Goal: Obtain resource: Download file/media

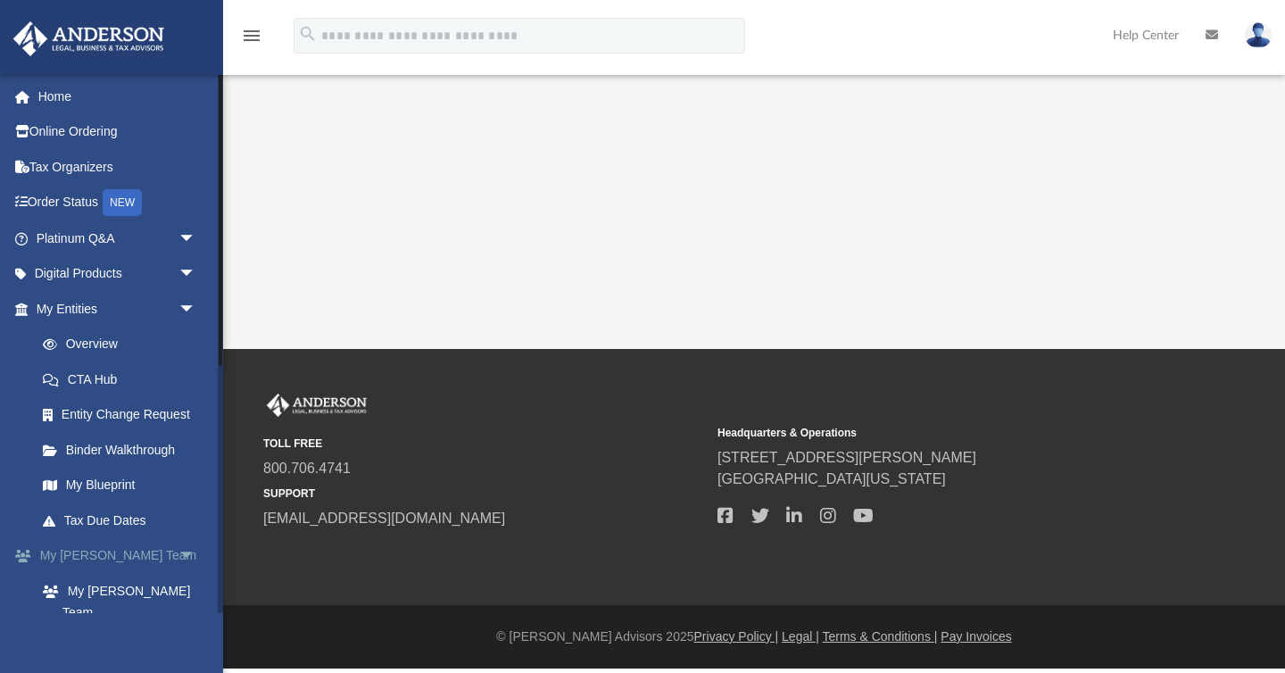
click at [111, 552] on link "My [PERSON_NAME] Team arrow_drop_down" at bounding box center [117, 556] width 211 height 36
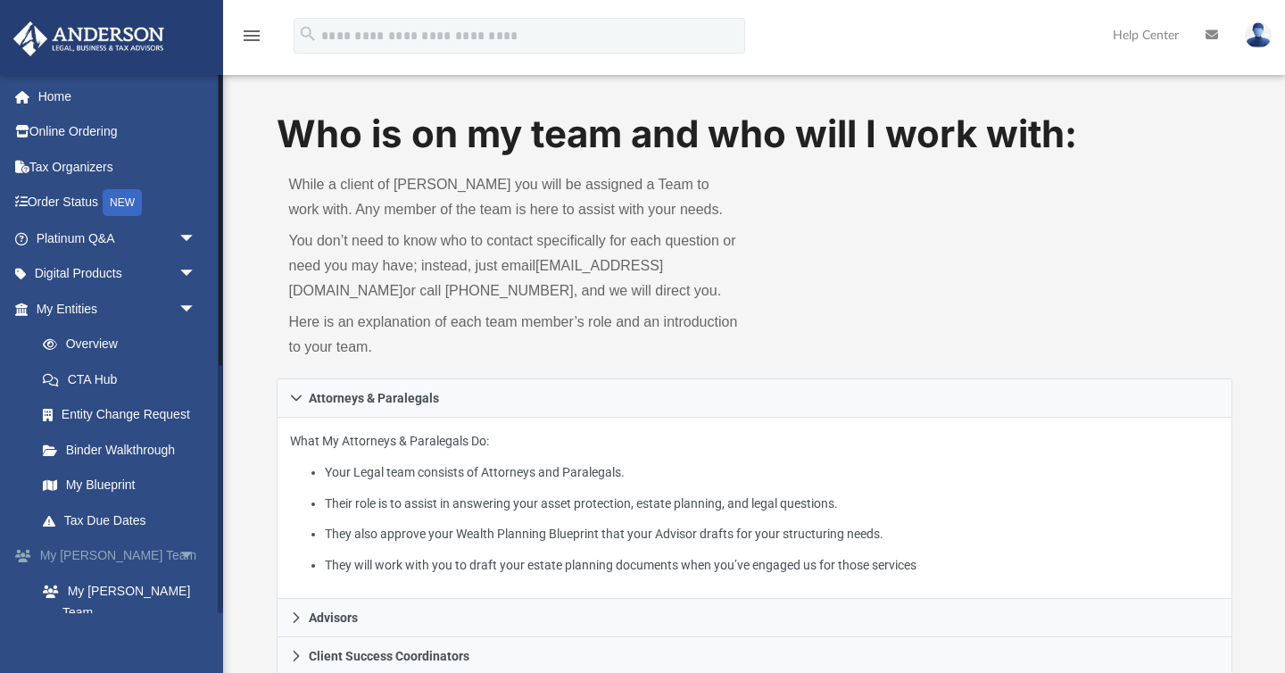
click at [190, 550] on span "arrow_drop_down" at bounding box center [197, 556] width 36 height 37
click at [193, 299] on span "arrow_drop_down" at bounding box center [197, 309] width 36 height 37
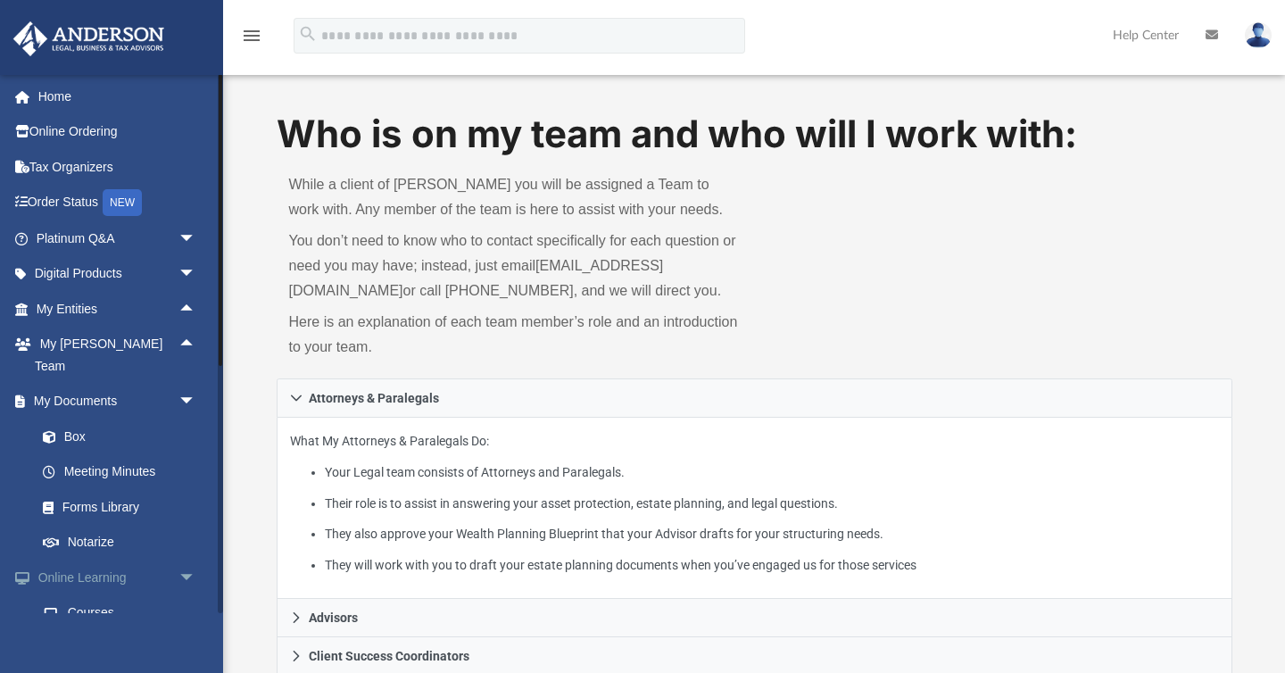
click at [190, 560] on span "arrow_drop_down" at bounding box center [197, 578] width 36 height 37
click at [187, 595] on span "arrow_drop_down" at bounding box center [197, 613] width 36 height 37
click at [77, 419] on link "Box" at bounding box center [124, 437] width 198 height 36
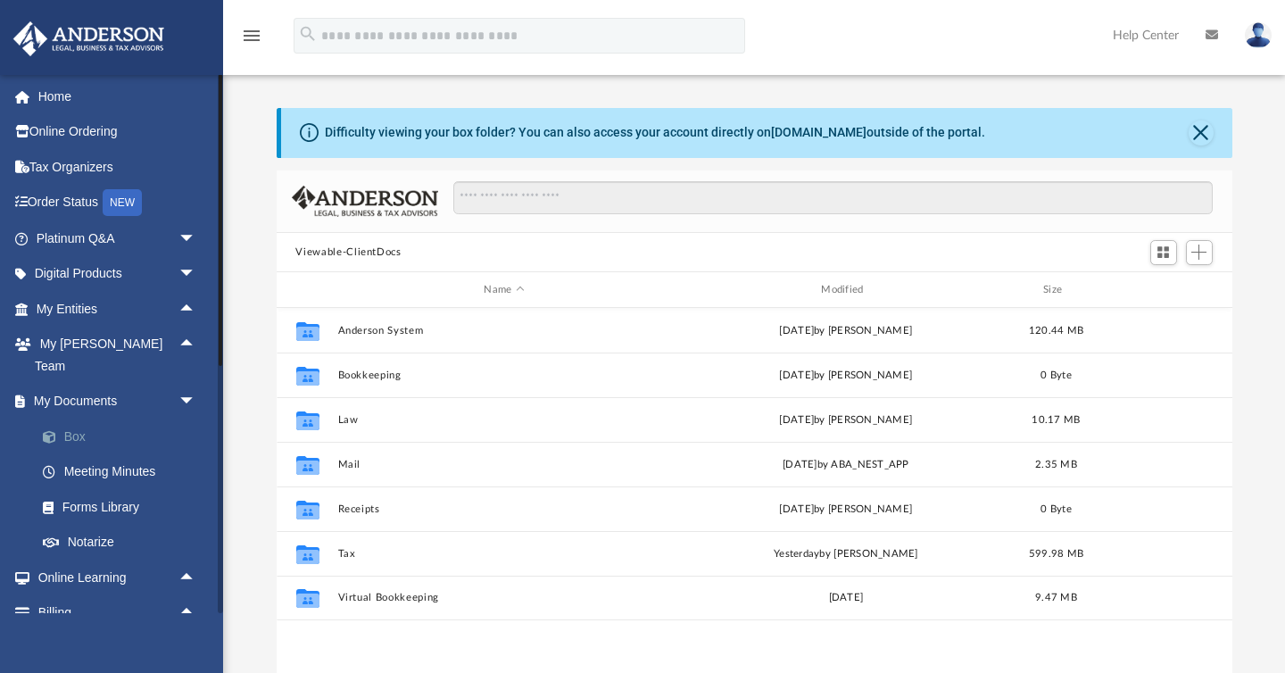
scroll to position [405, 956]
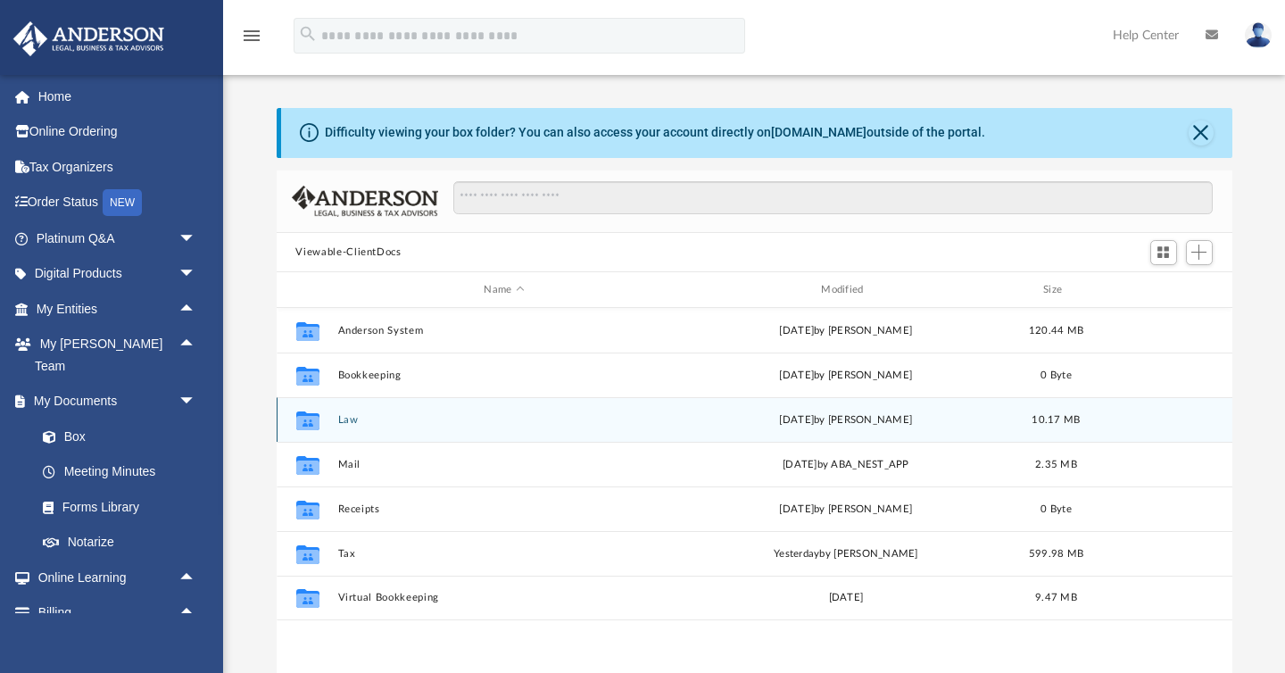
click at [342, 419] on button "Law" at bounding box center [504, 420] width 334 height 12
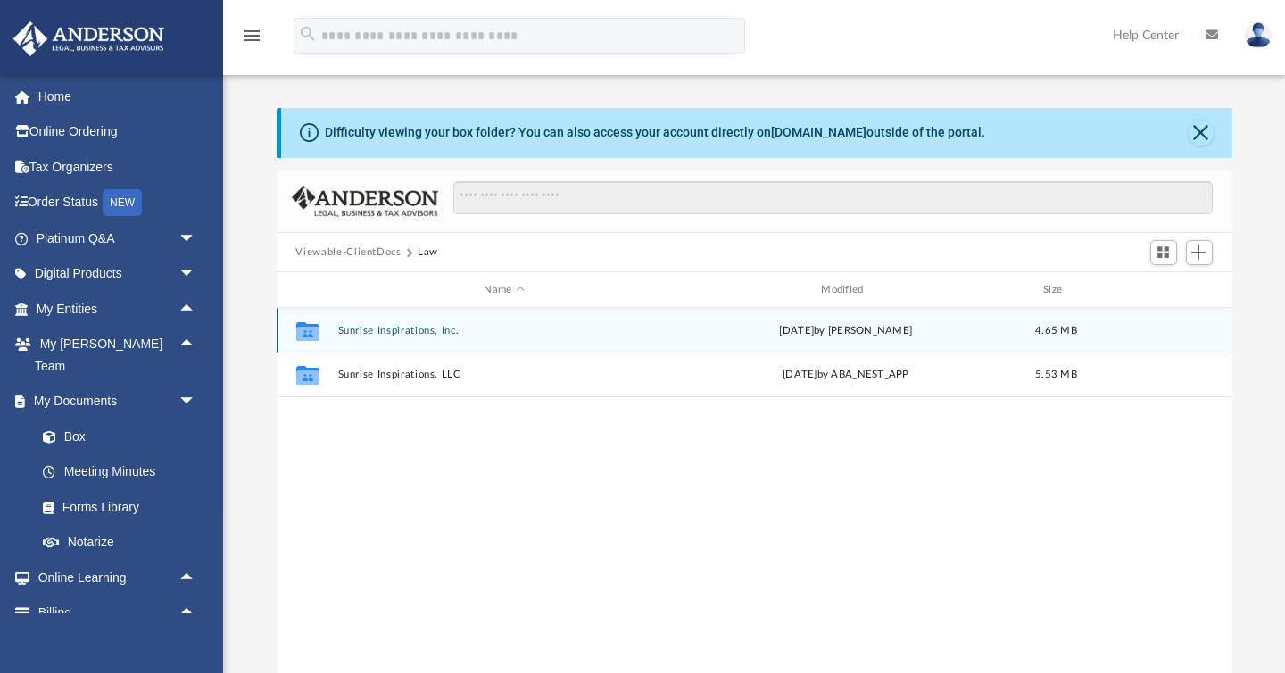
click at [356, 328] on button "Sunrise Inspirations, Inc." at bounding box center [504, 331] width 334 height 12
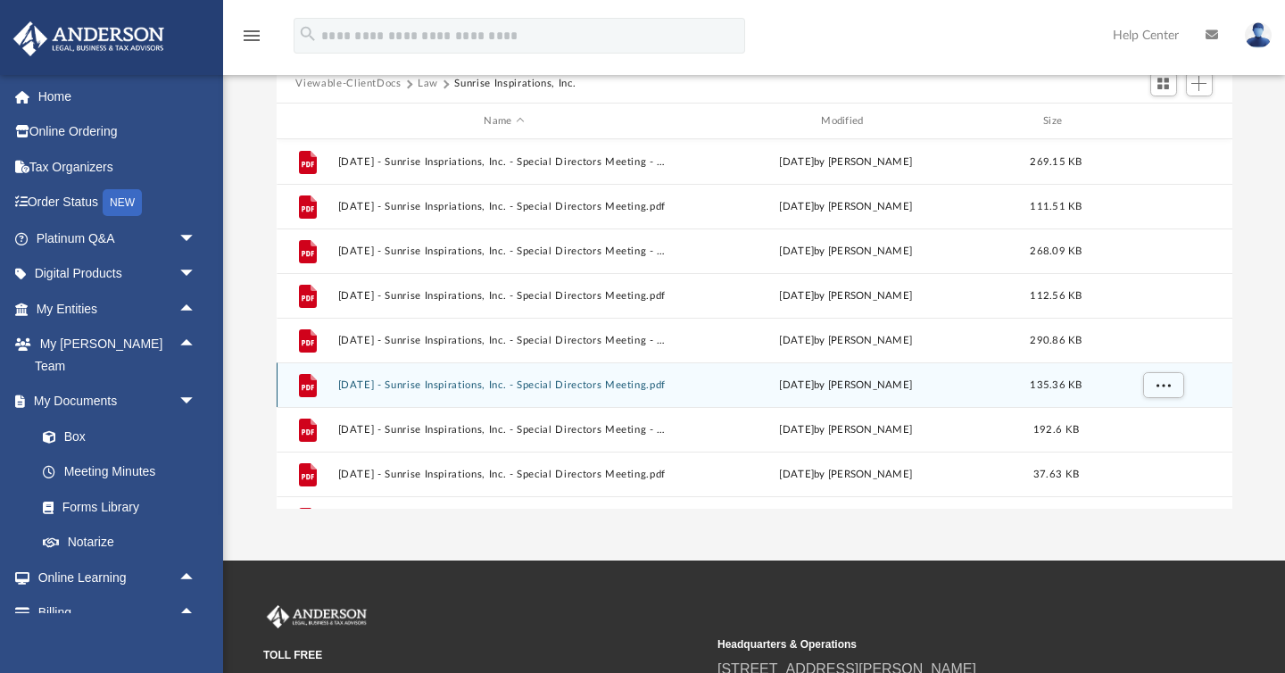
scroll to position [879, 0]
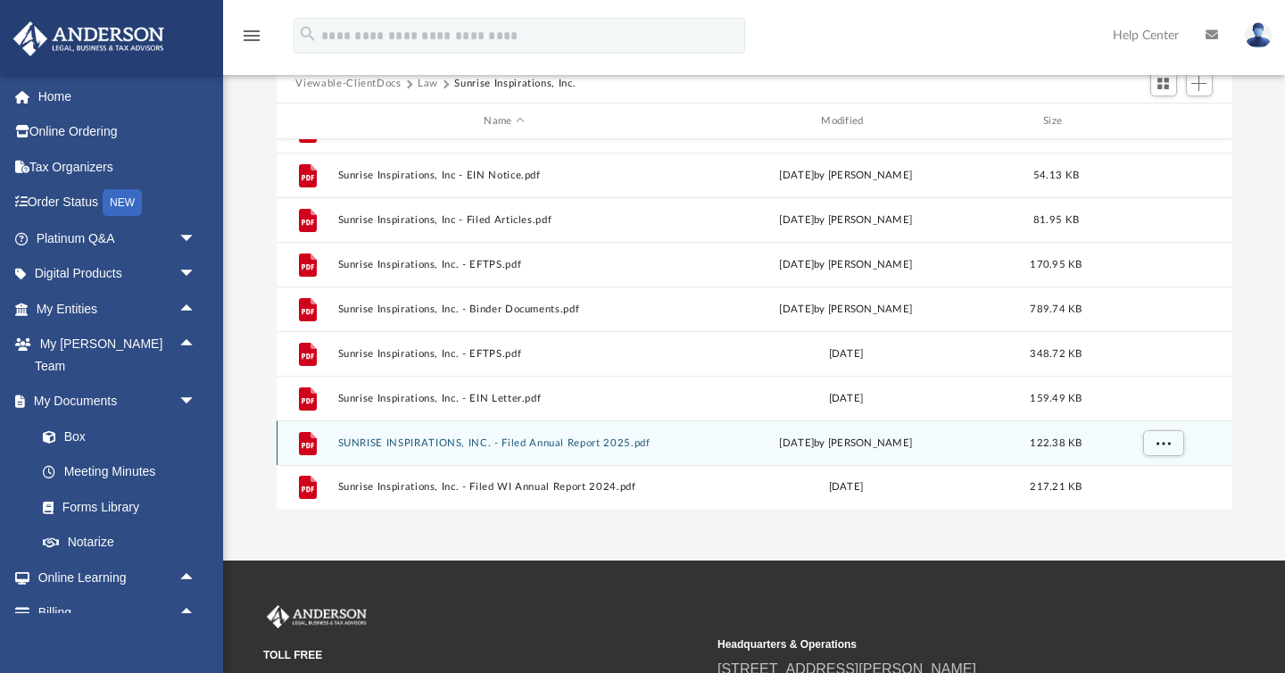
click at [381, 440] on button "SUNRISE INSPIRATIONS, INC. - Filed Annual Report 2025.pdf" at bounding box center [504, 443] width 334 height 12
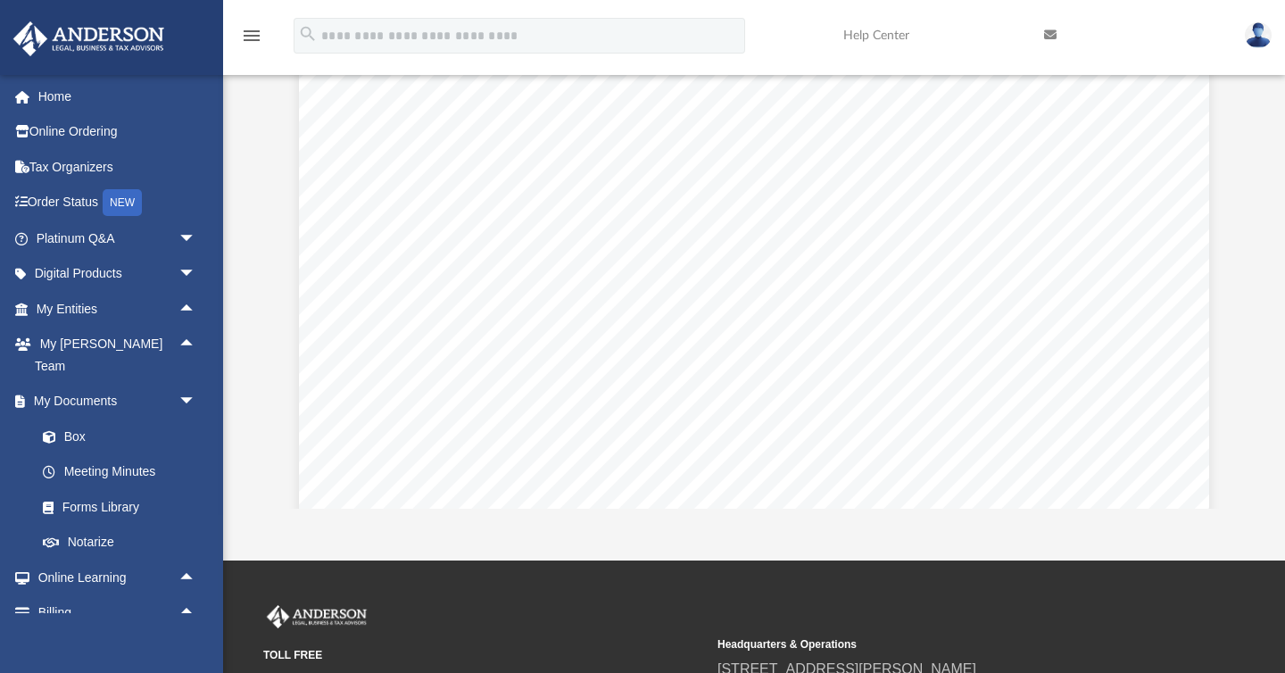
scroll to position [3153, 0]
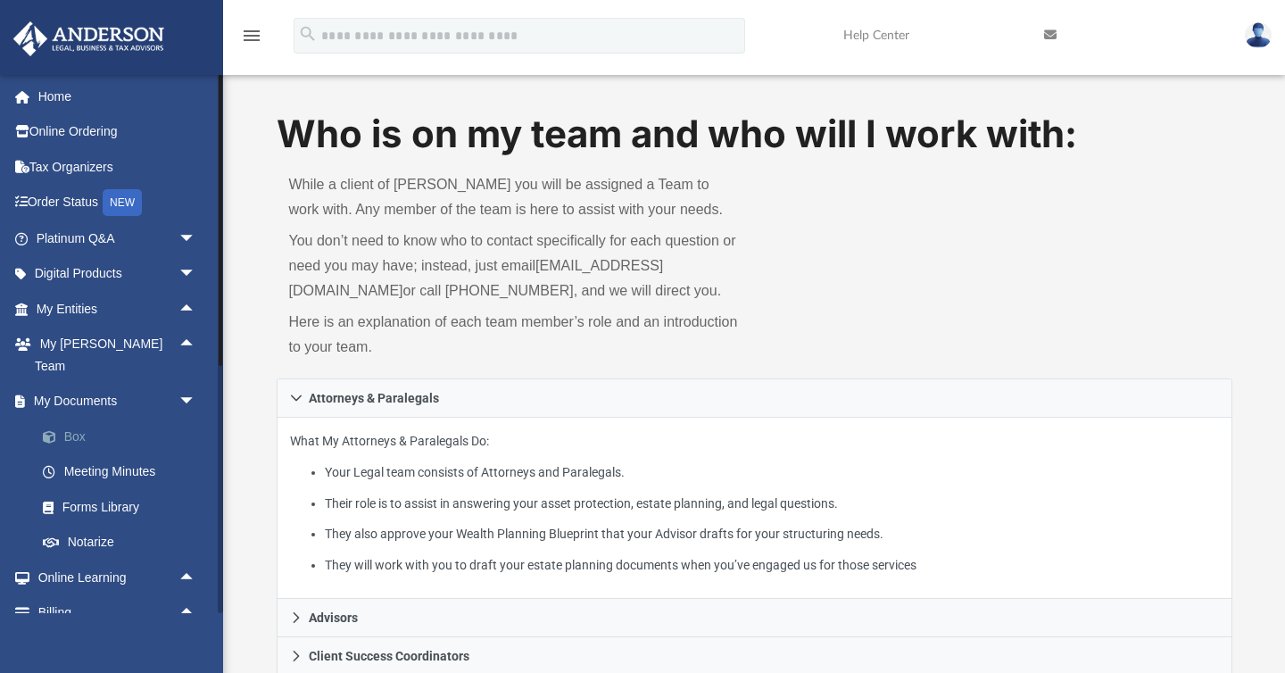
click at [80, 419] on link "Box" at bounding box center [124, 437] width 198 height 36
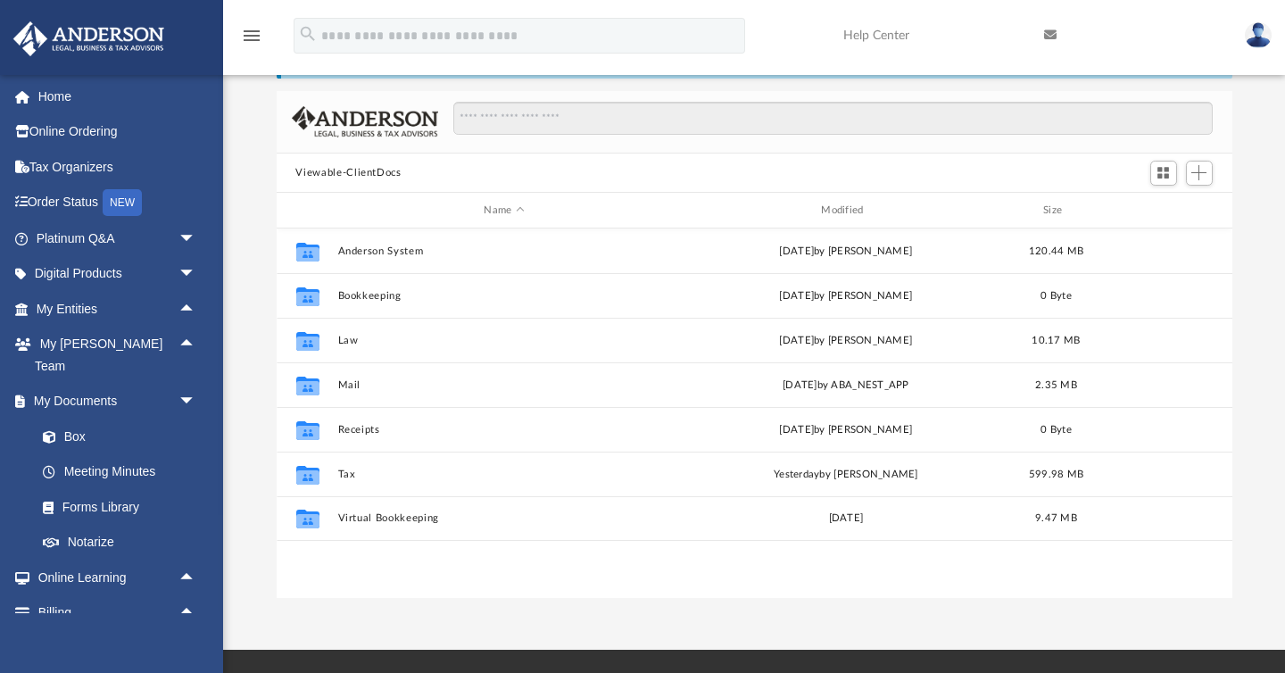
scroll to position [81, 0]
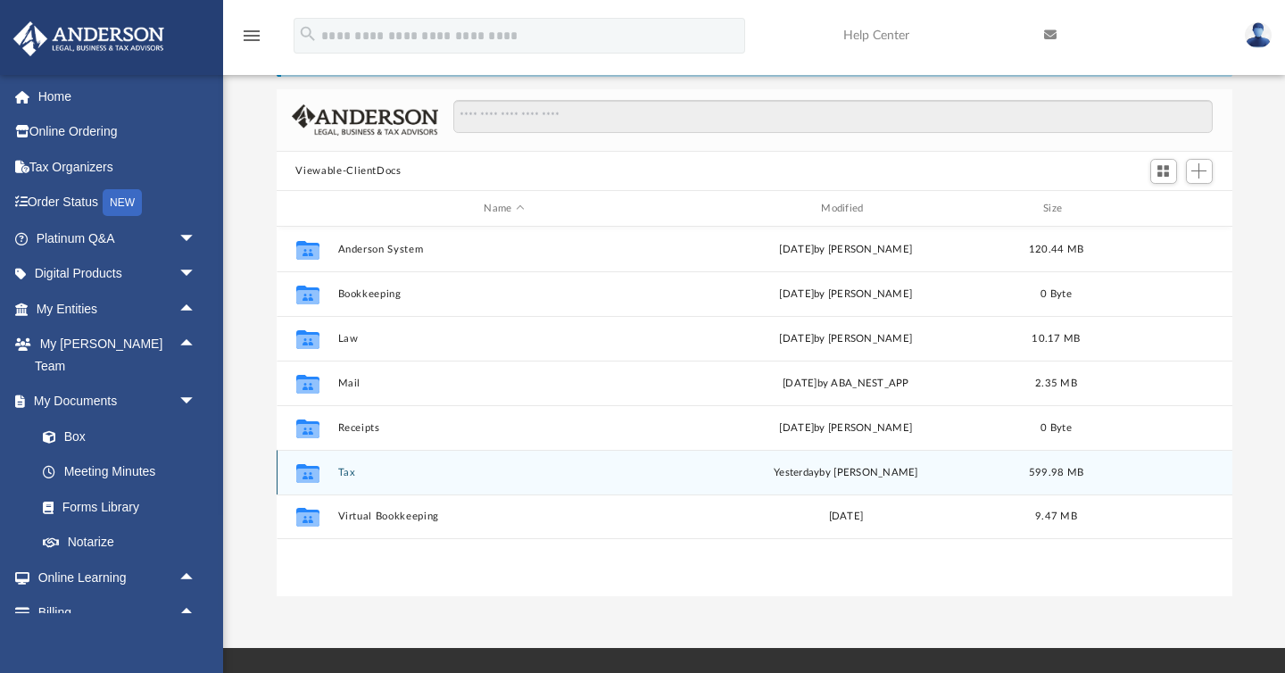
click at [340, 474] on button "Tax" at bounding box center [504, 473] width 334 height 12
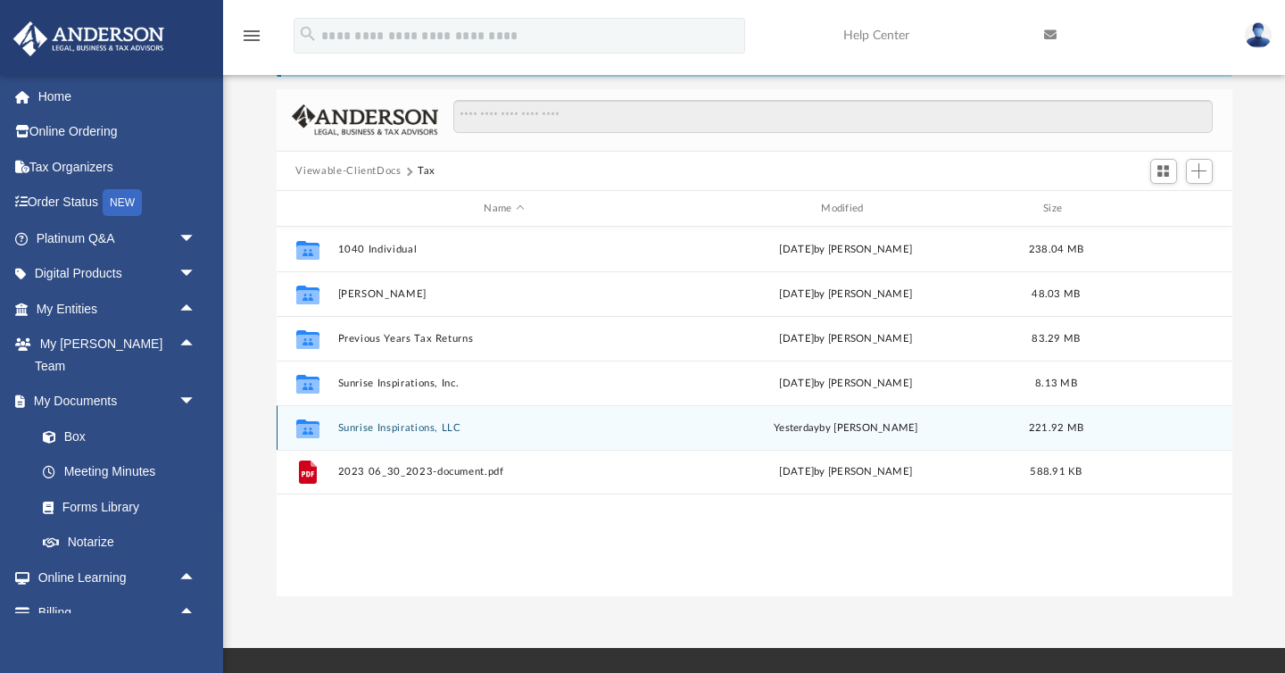
click at [422, 426] on button "Sunrise Inspirations, LLC" at bounding box center [504, 428] width 334 height 12
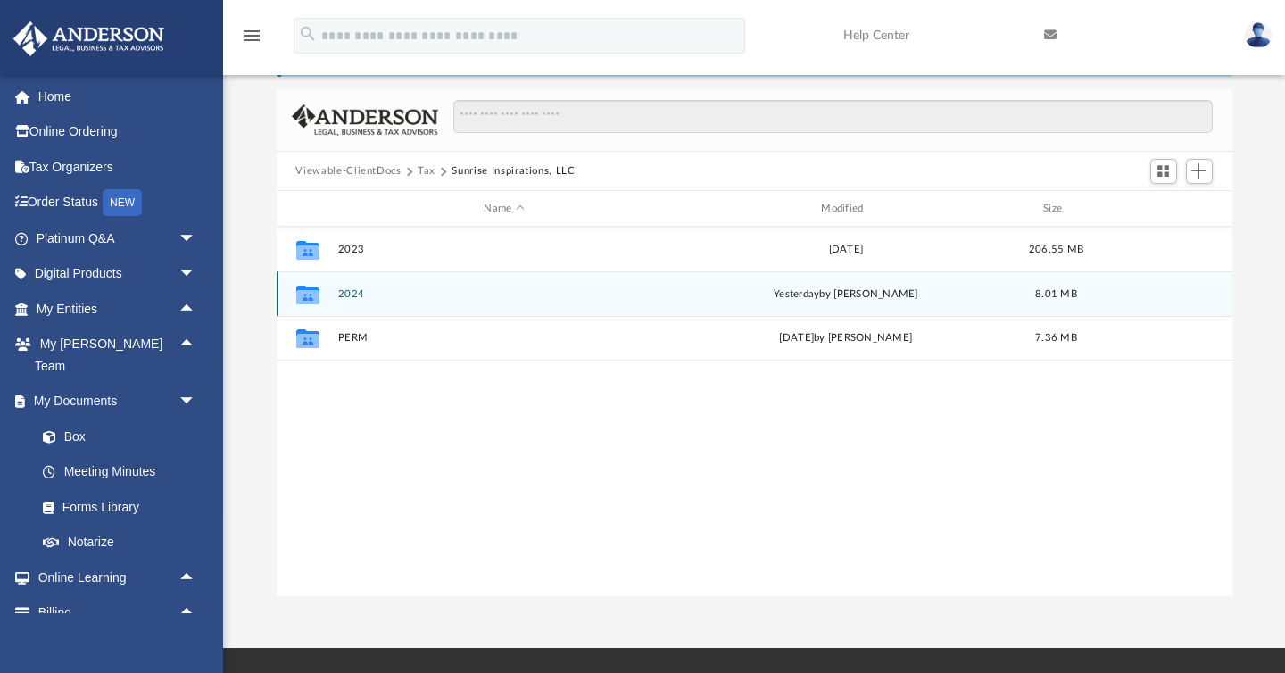
click at [359, 291] on button "2024" at bounding box center [504, 294] width 334 height 12
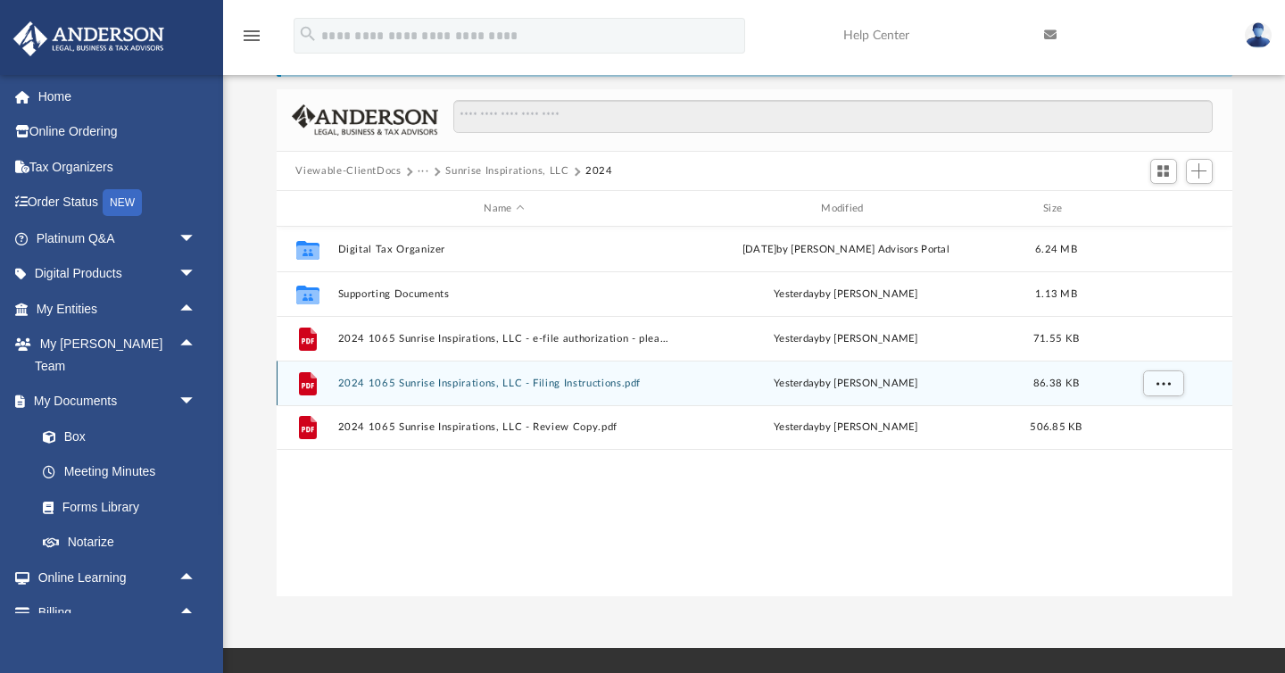
click at [374, 380] on button "2024 1065 Sunrise Inspirations, LLC - Filing Instructions.pdf" at bounding box center [504, 384] width 334 height 12
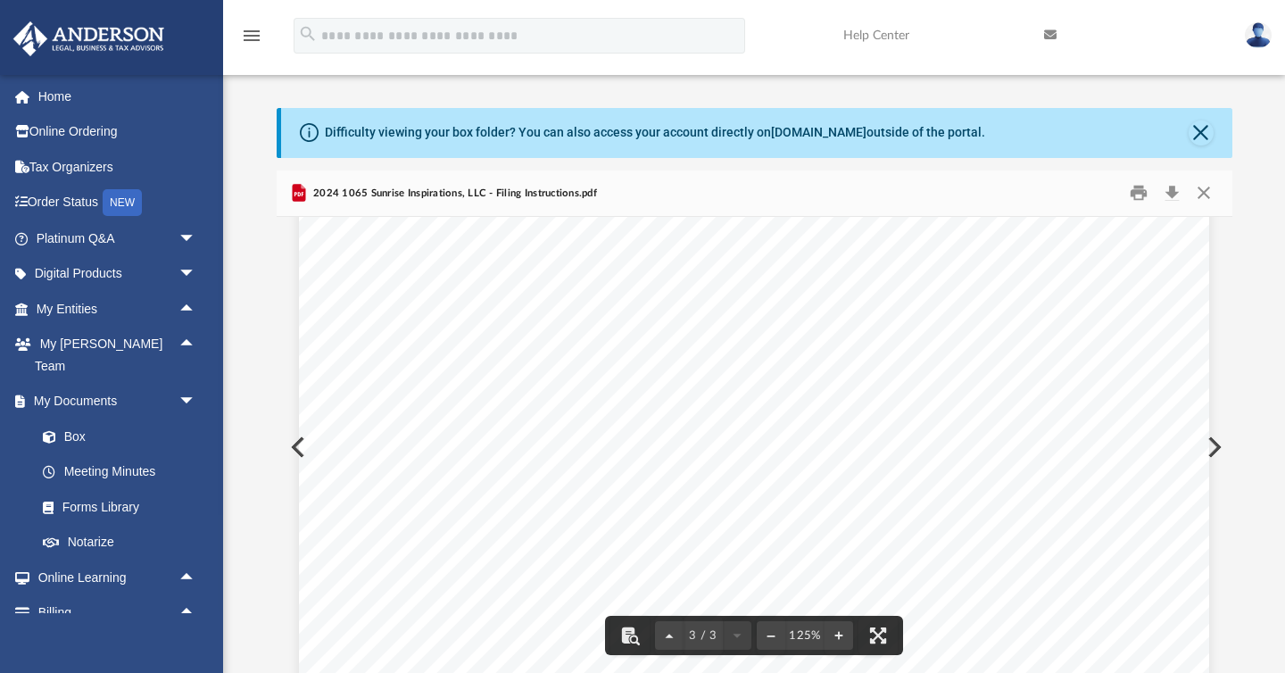
scroll to position [2947, 0]
click at [1215, 448] on button "Preview" at bounding box center [1212, 447] width 39 height 50
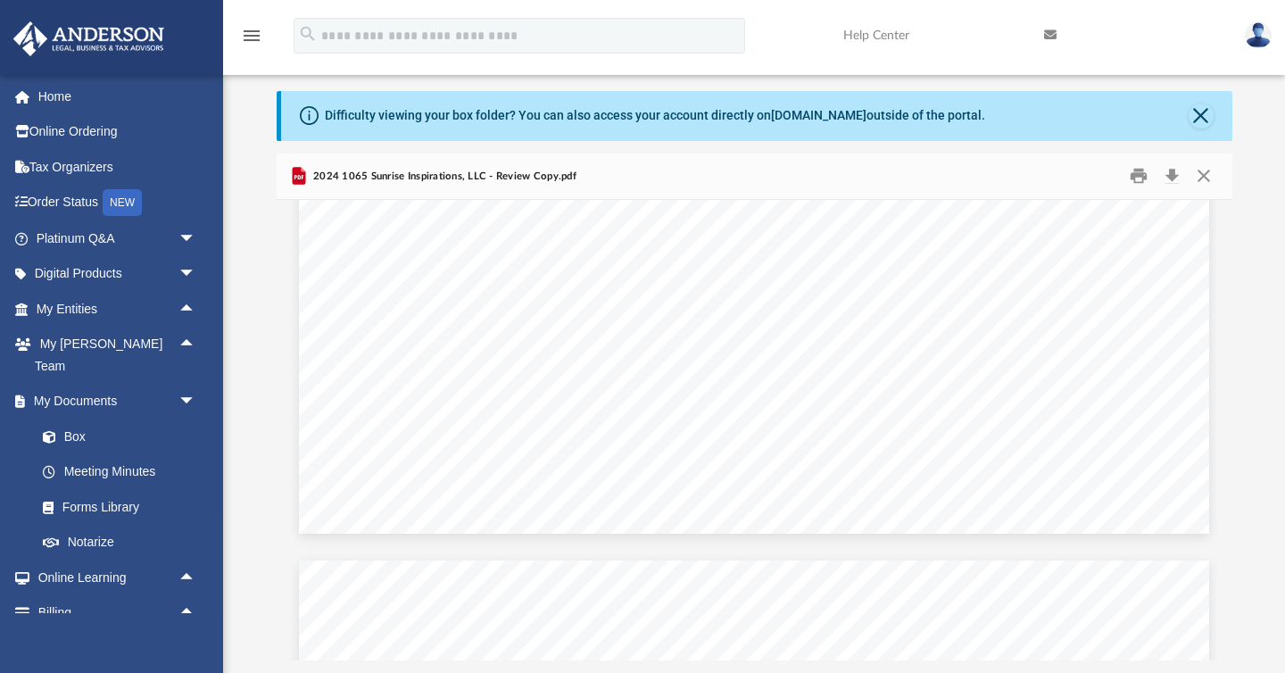
scroll to position [82389, 0]
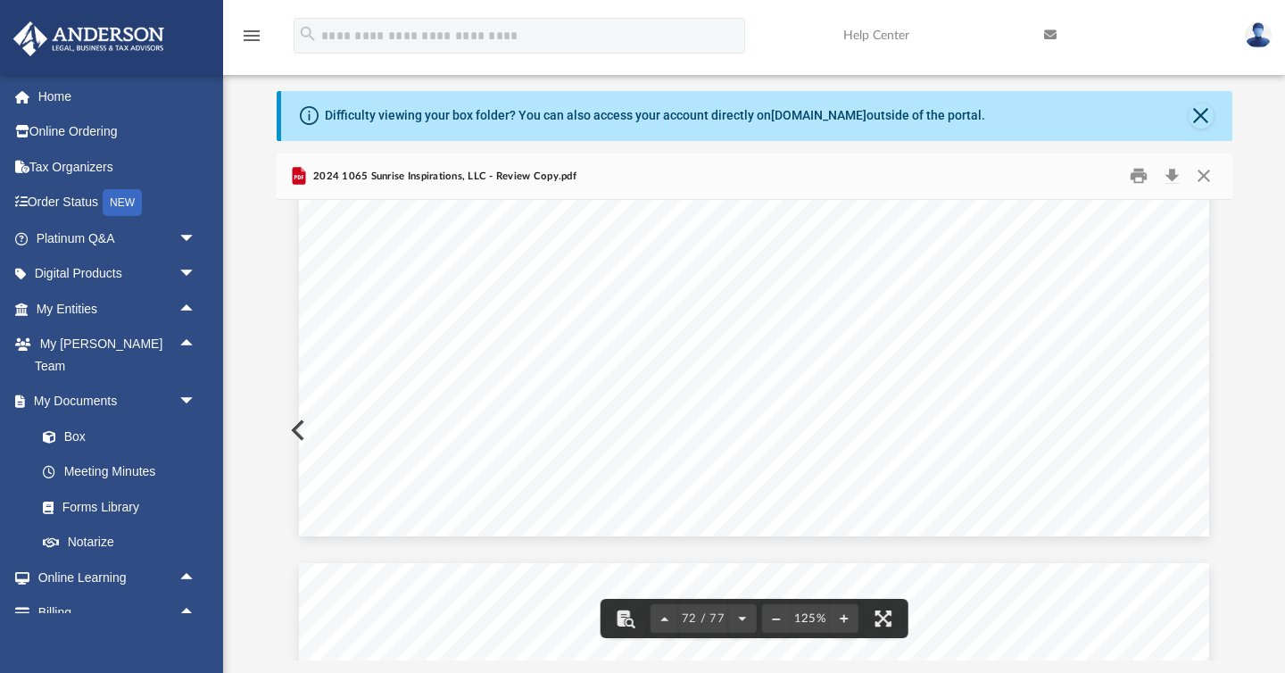
click at [293, 422] on button "Preview" at bounding box center [296, 430] width 39 height 50
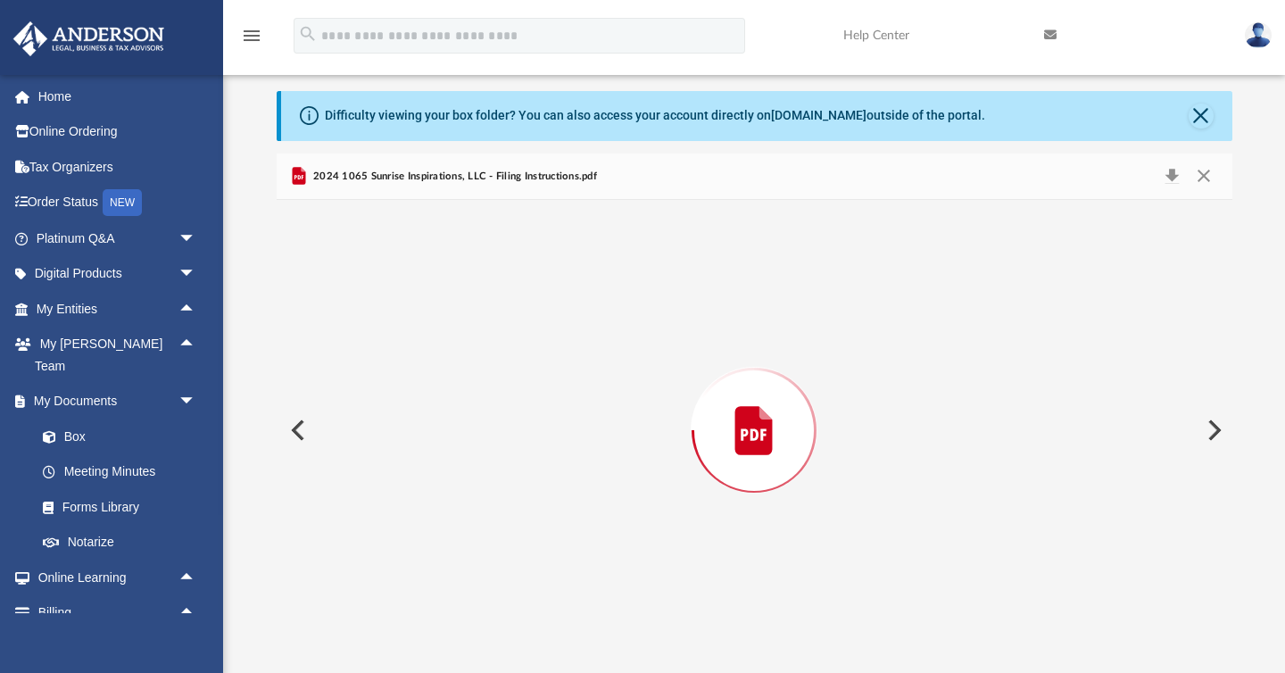
scroll to position [2410, 0]
click at [293, 422] on button "Preview" at bounding box center [296, 430] width 39 height 50
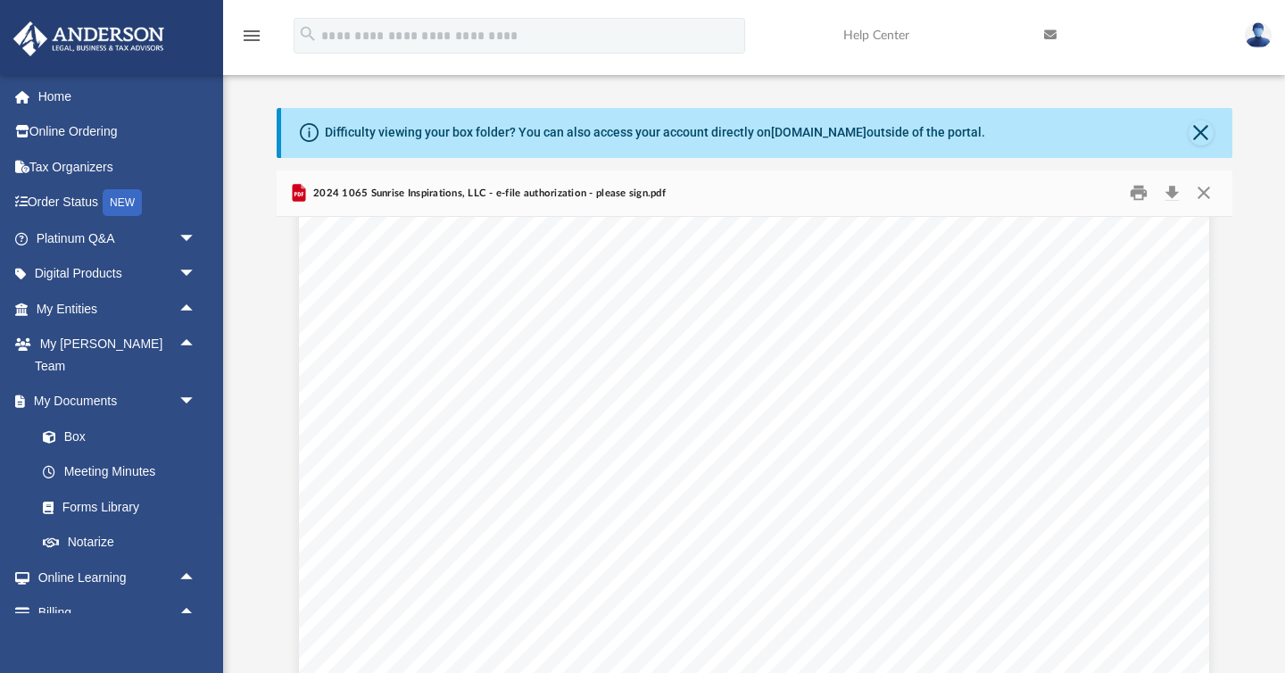
scroll to position [0, 0]
click at [1204, 197] on button "Close" at bounding box center [1204, 193] width 32 height 28
